Goal: Information Seeking & Learning: Check status

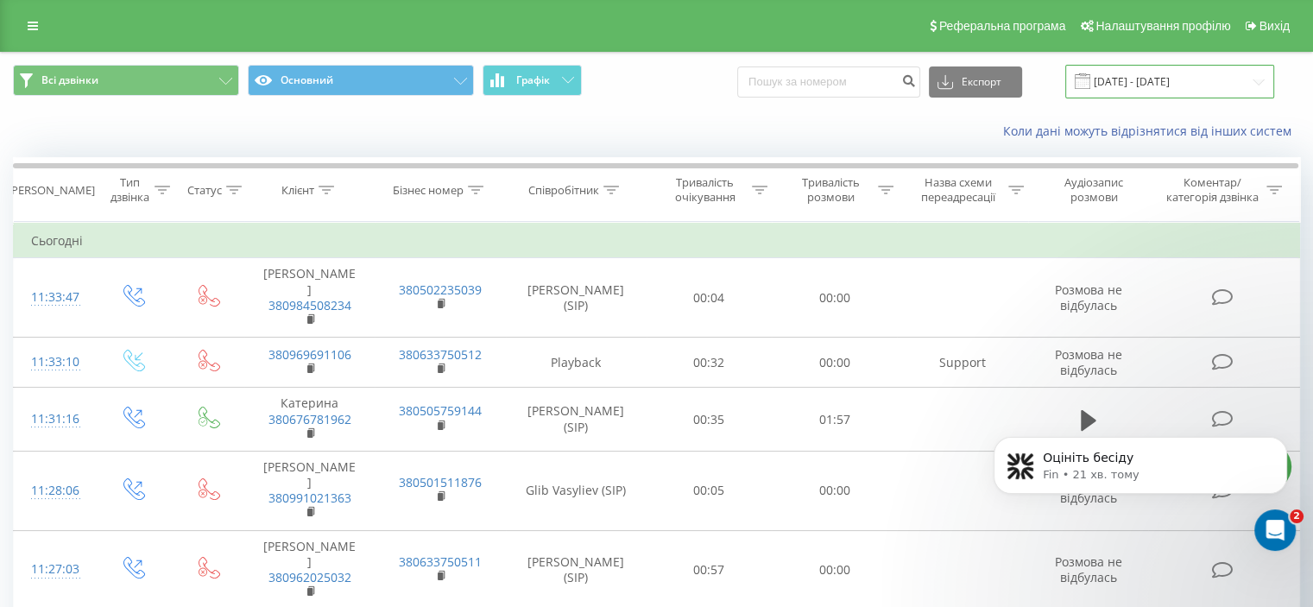
click at [1212, 74] on input "[DATE] - [DATE]" at bounding box center [1169, 82] width 209 height 34
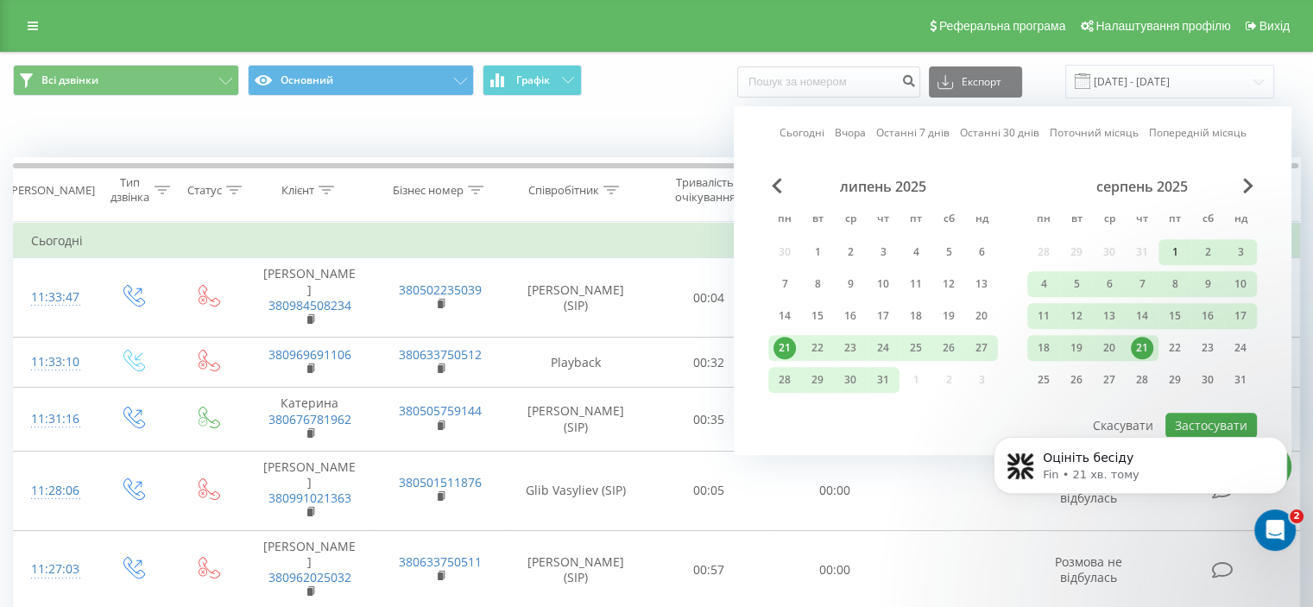
click at [1177, 250] on div "1" at bounding box center [1175, 252] width 22 height 22
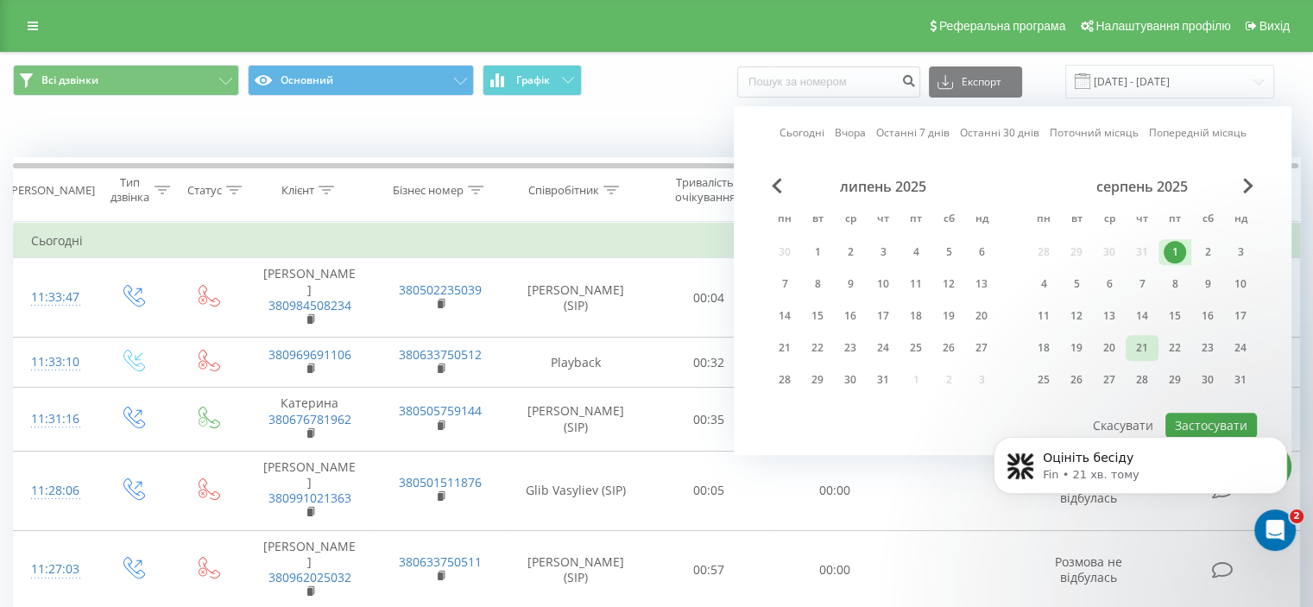
click at [1150, 340] on div "21" at bounding box center [1142, 348] width 22 height 22
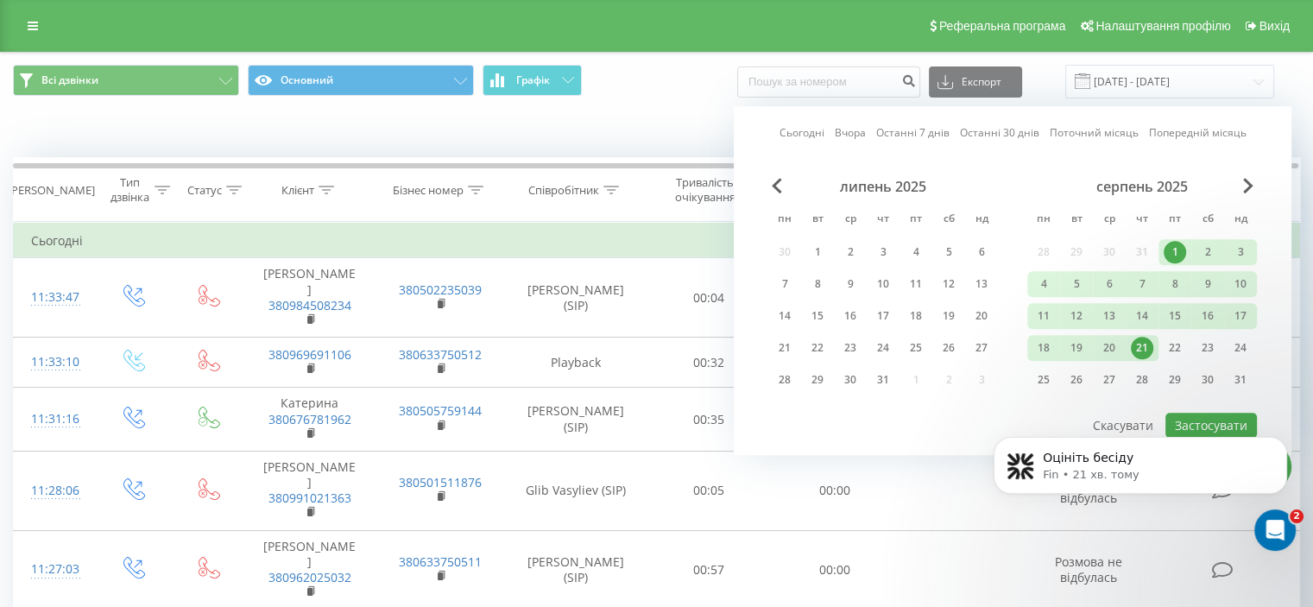
click at [1208, 420] on body "Оцініть бесіду Fin • 21 хв. тому" at bounding box center [1140, 480] width 331 height 146
click at [1285, 444] on icon "Dismiss notification" at bounding box center [1282, 441] width 9 height 9
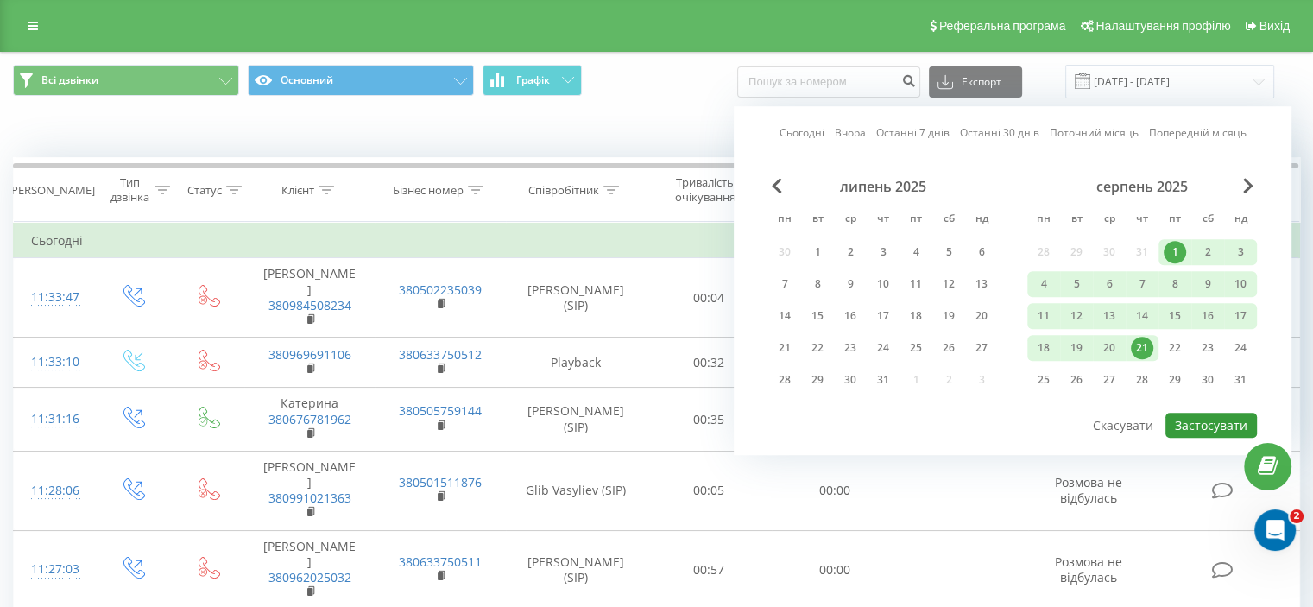
click at [1214, 417] on button "Застосувати" at bounding box center [1211, 425] width 92 height 25
type input "[DATE] - [DATE]"
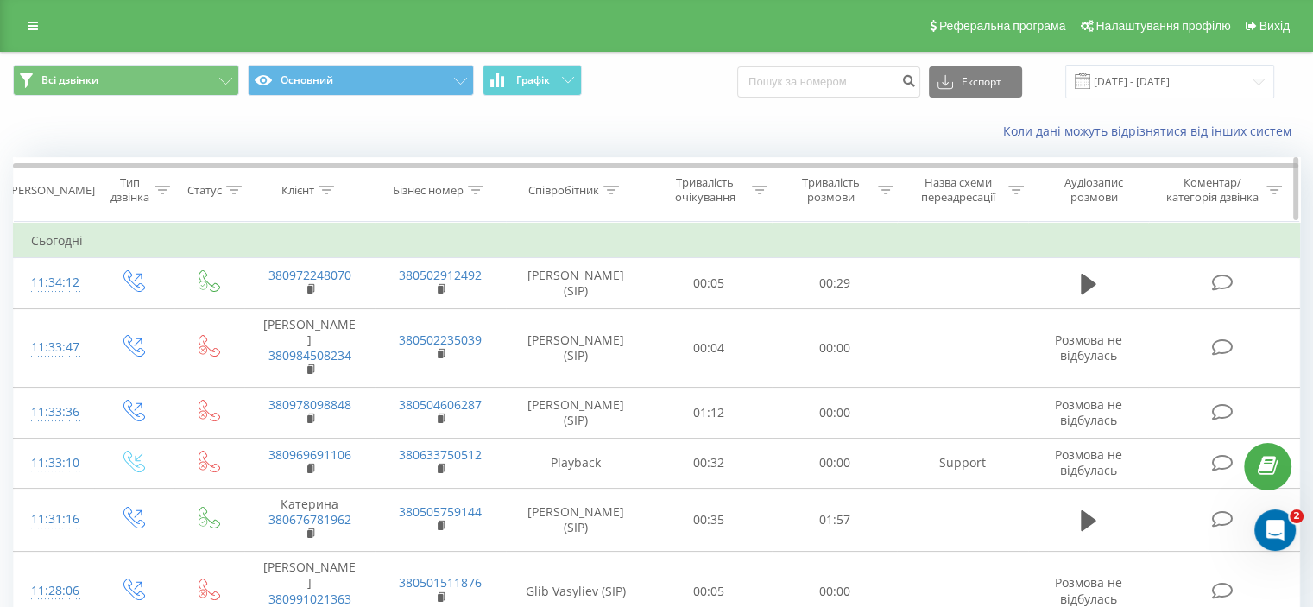
click at [327, 186] on icon at bounding box center [327, 190] width 16 height 9
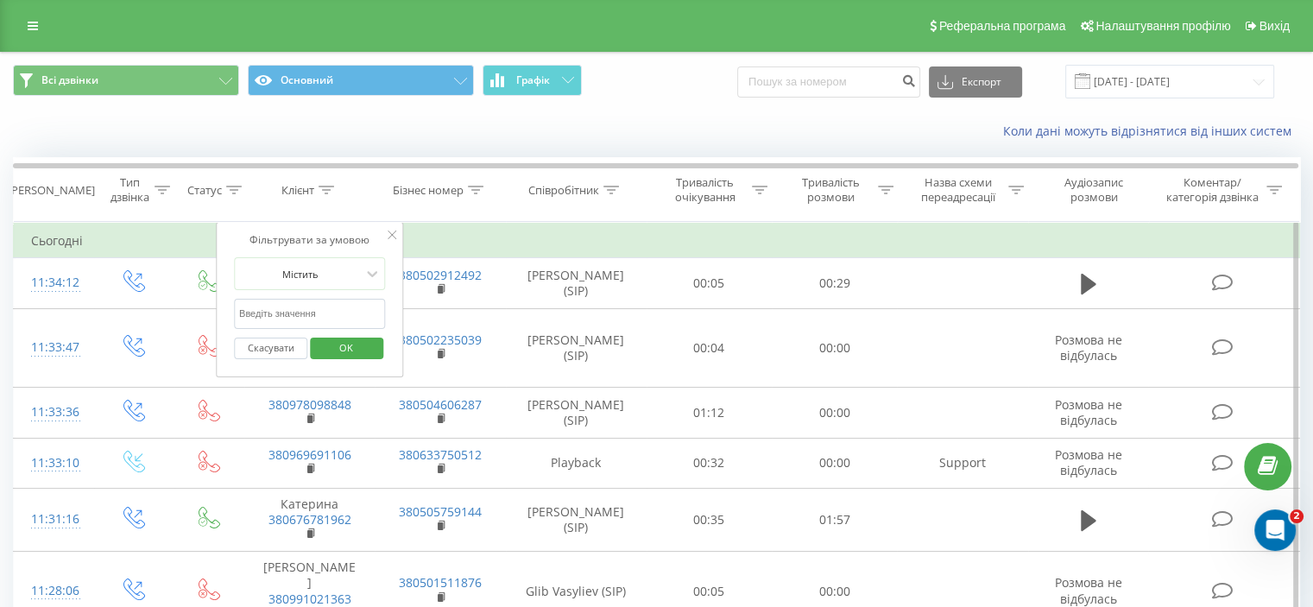
click at [289, 313] on input "text" at bounding box center [310, 314] width 152 height 30
paste input "380682827924"
click at [359, 356] on span "OK" at bounding box center [346, 347] width 48 height 27
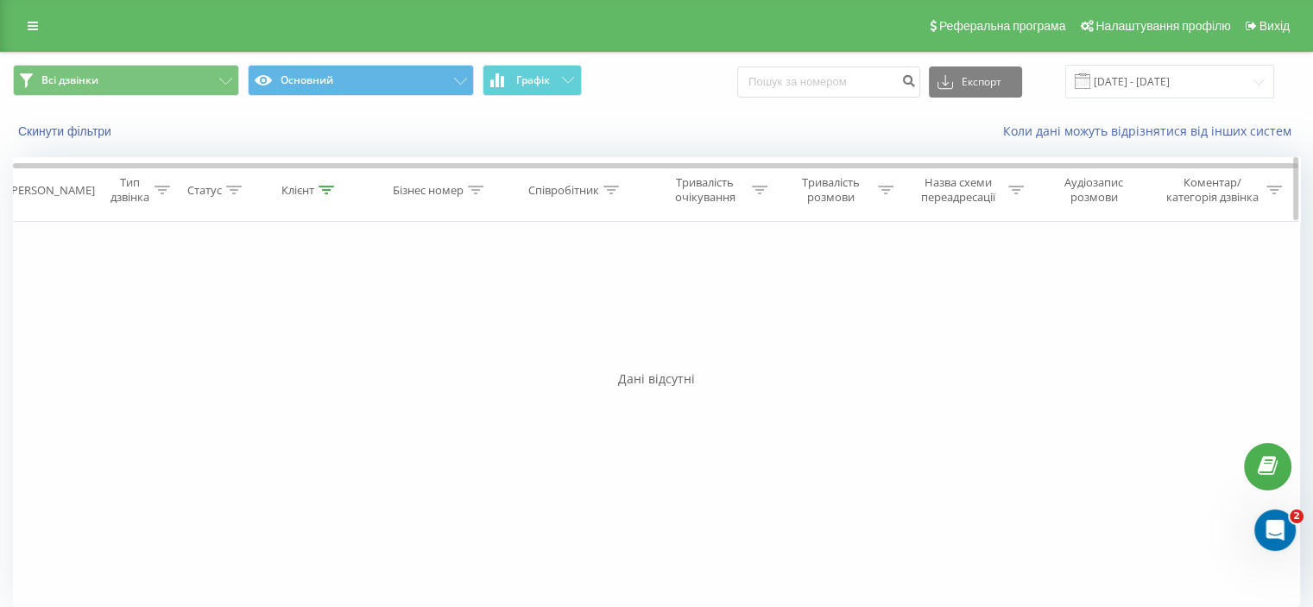
click at [331, 186] on icon at bounding box center [327, 190] width 16 height 9
click at [337, 306] on input "380682827924" at bounding box center [310, 314] width 152 height 30
type input "380682827924"
click at [328, 348] on span "OK" at bounding box center [346, 347] width 48 height 27
click at [1278, 28] on span "Вихід" at bounding box center [1274, 26] width 30 height 14
